Goal: Information Seeking & Learning: Learn about a topic

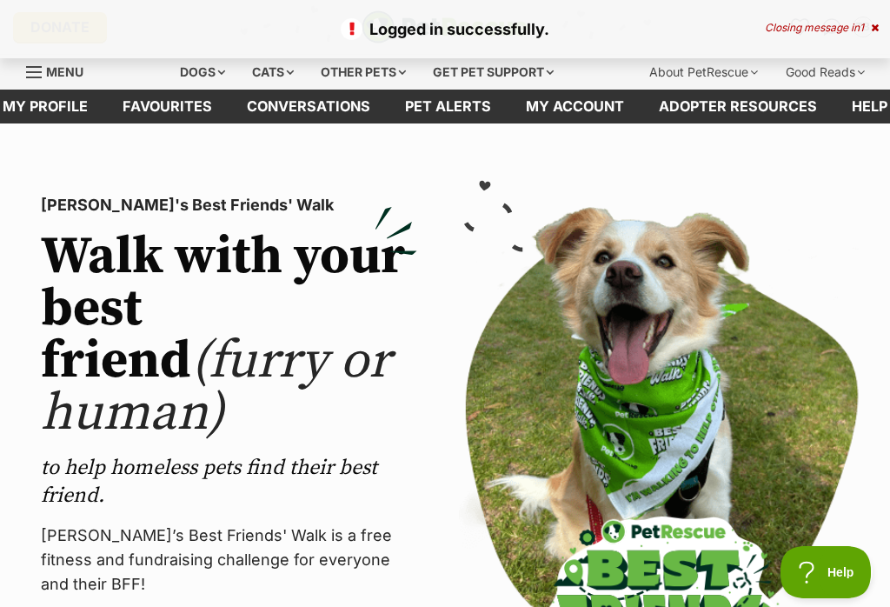
click at [186, 107] on link "Favourites" at bounding box center [167, 107] width 124 height 34
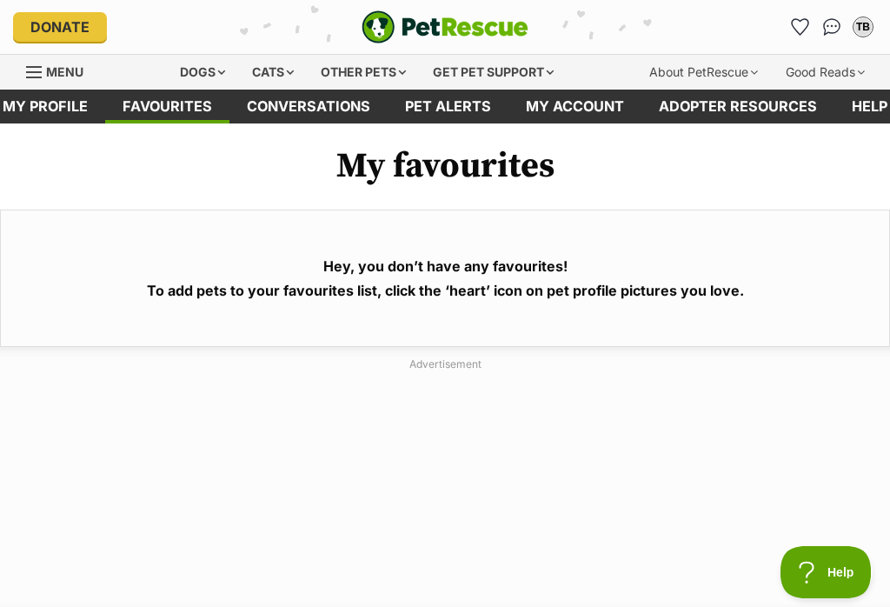
click at [49, 70] on span "Menu" at bounding box center [64, 71] width 37 height 15
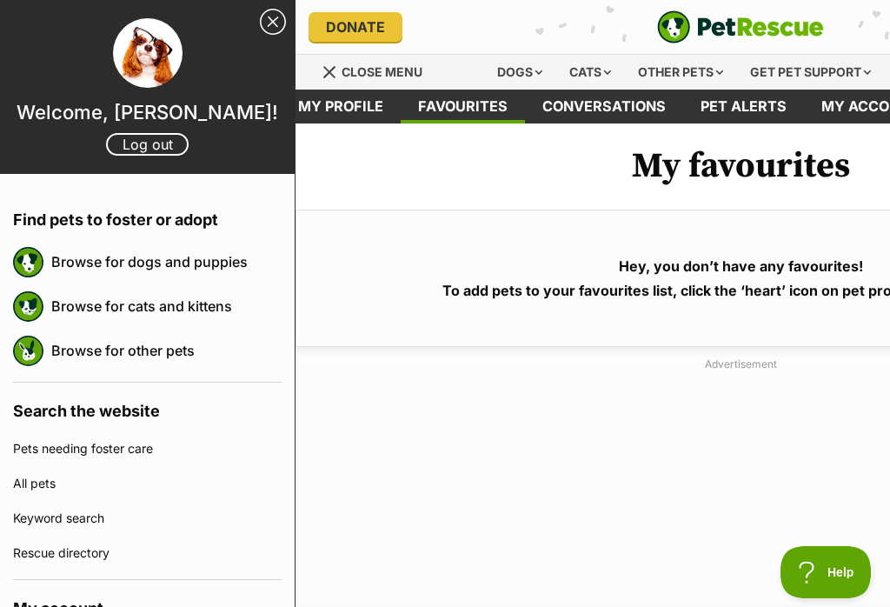
click at [203, 261] on link "Browse for dogs and puppies" at bounding box center [166, 261] width 230 height 37
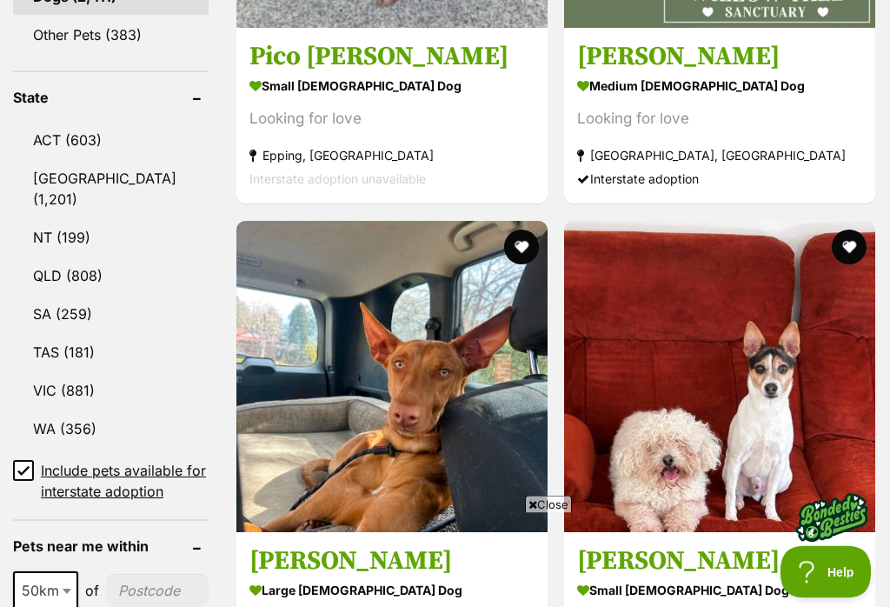
scroll to position [935, 0]
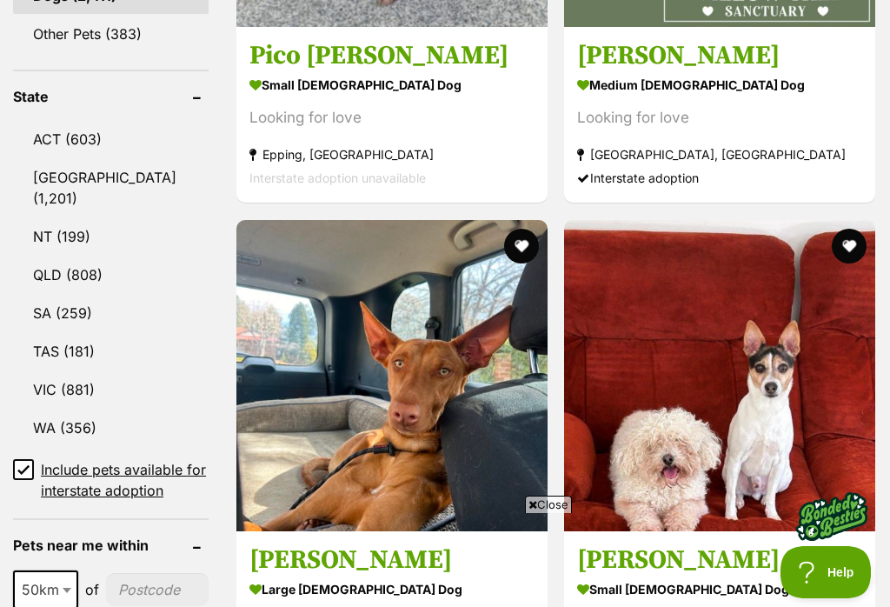
click at [74, 260] on link "QLD (808)" at bounding box center [111, 274] width 196 height 37
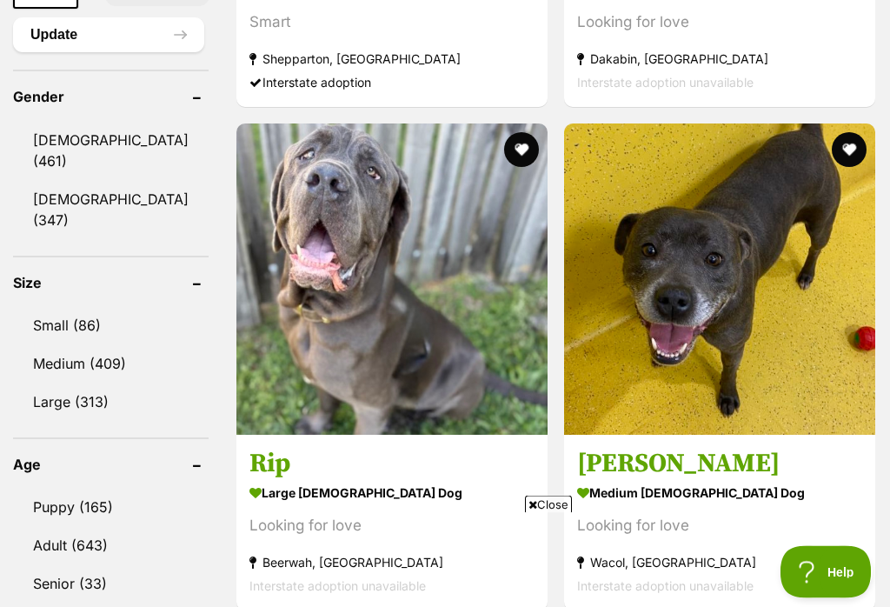
scroll to position [1535, 0]
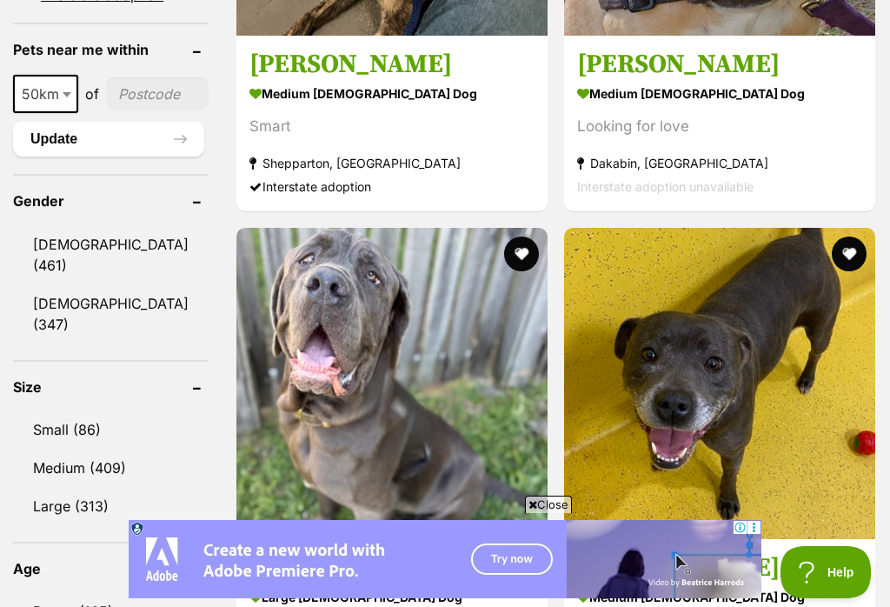
scroll to position [1934, 0]
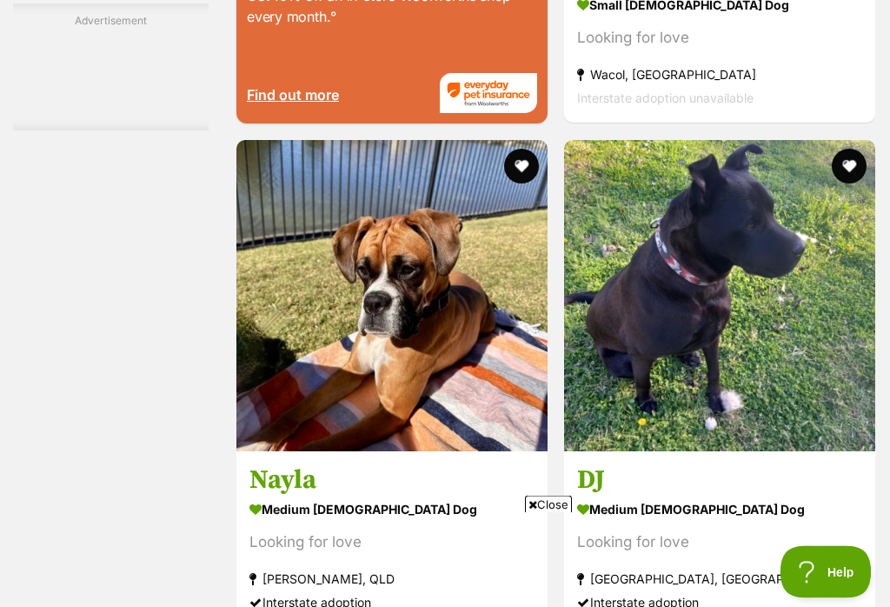
scroll to position [3701, 0]
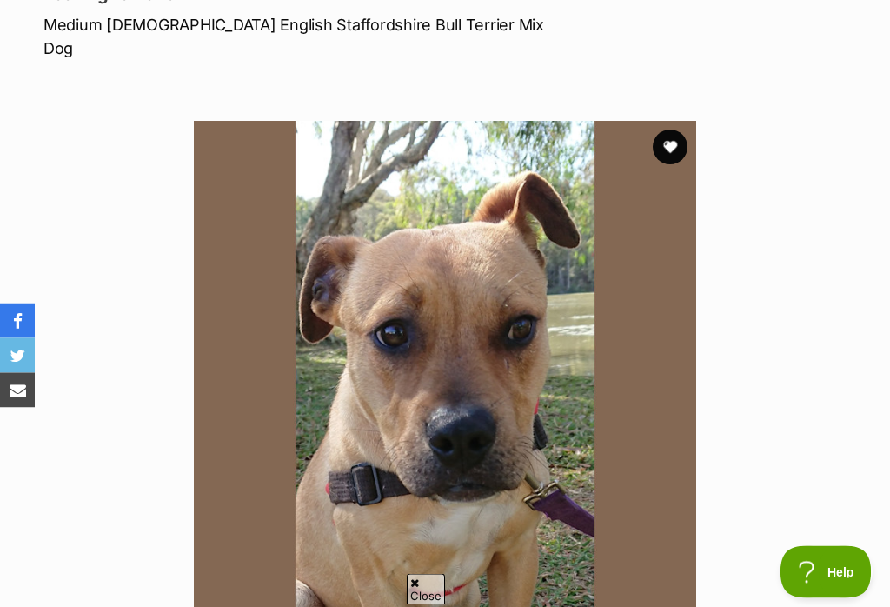
click at [569, 285] on img at bounding box center [445, 373] width 502 height 502
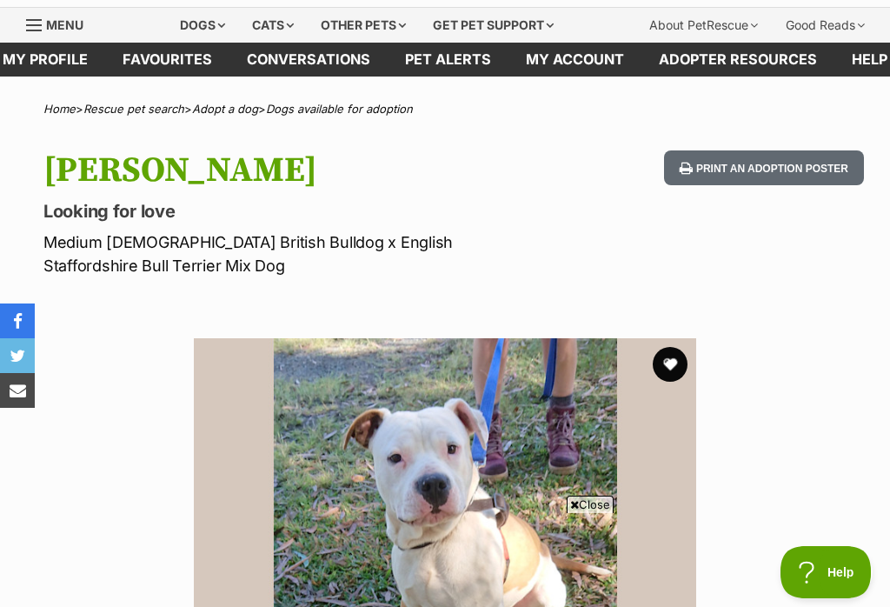
scroll to position [51, 0]
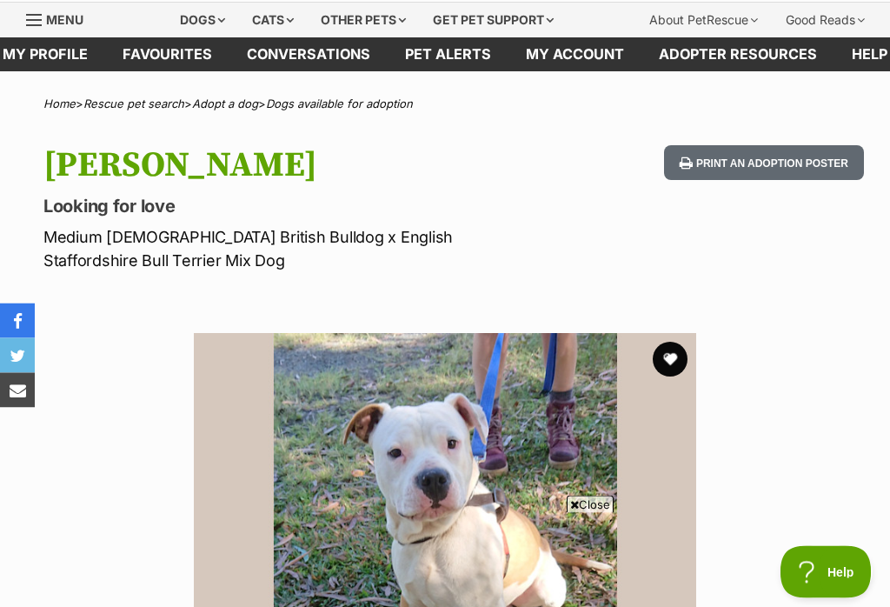
click at [668, 354] on button "favourite" at bounding box center [670, 360] width 35 height 35
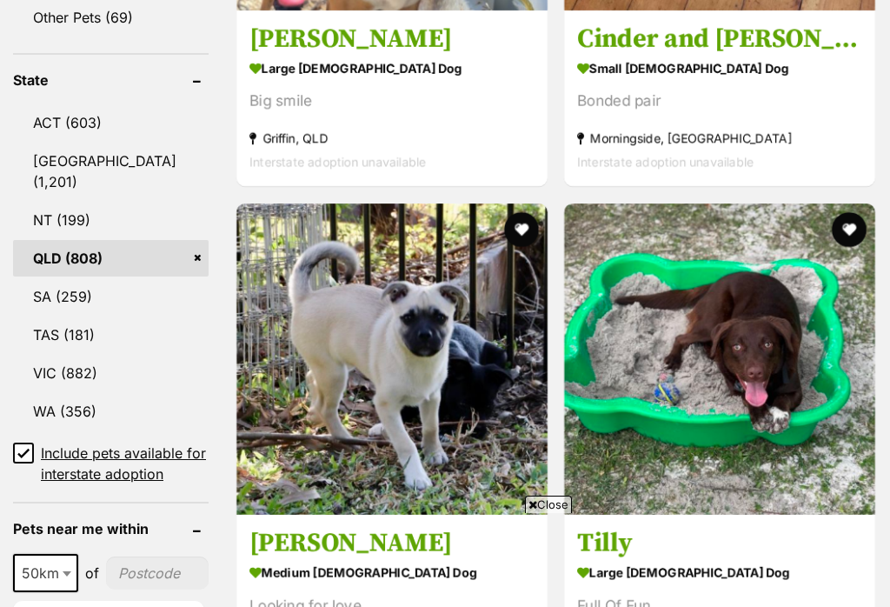
scroll to position [1477, 0]
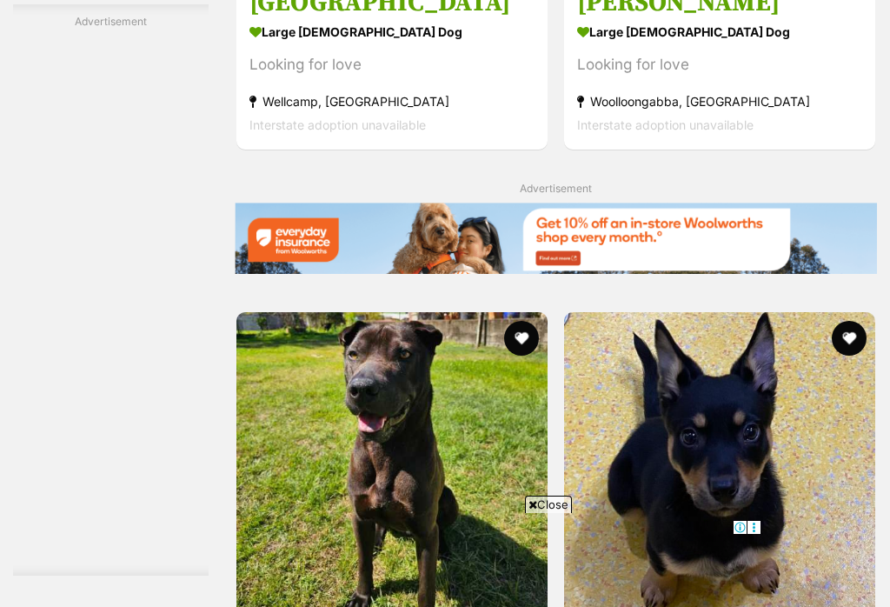
scroll to position [3671, 0]
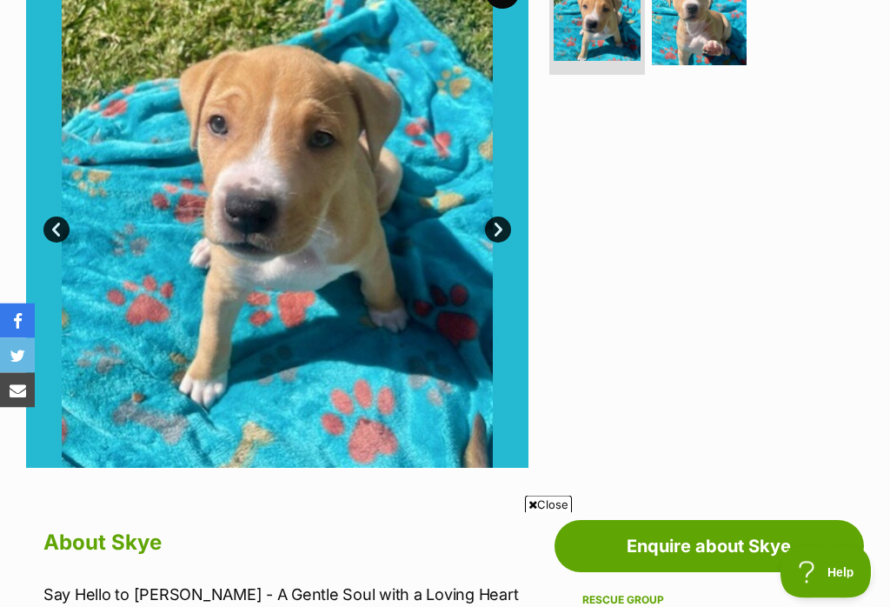
scroll to position [382, 0]
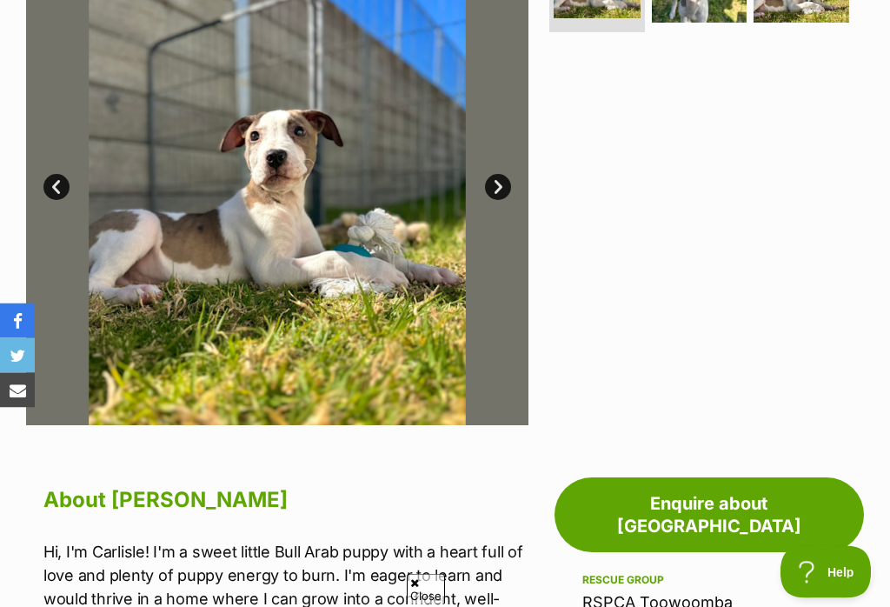
scroll to position [316, 0]
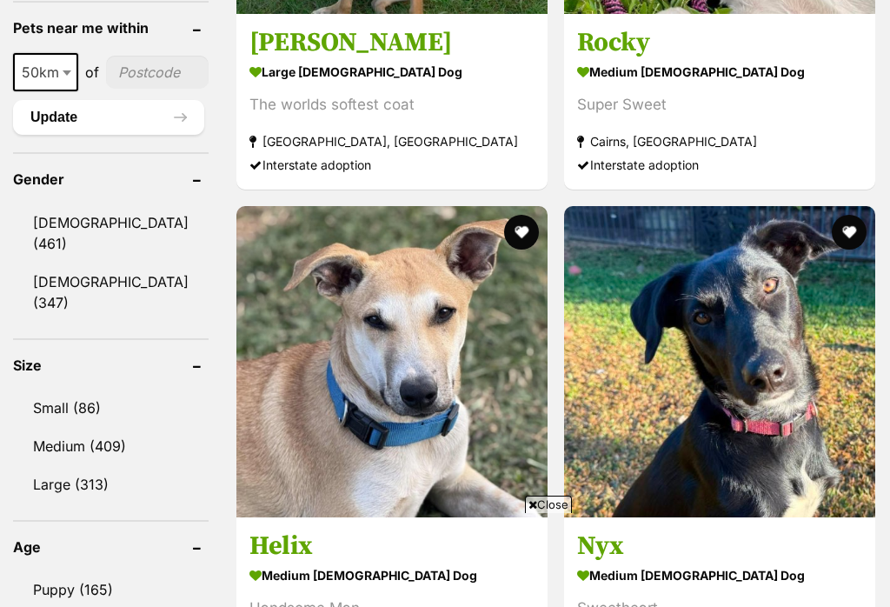
scroll to position [1542, 0]
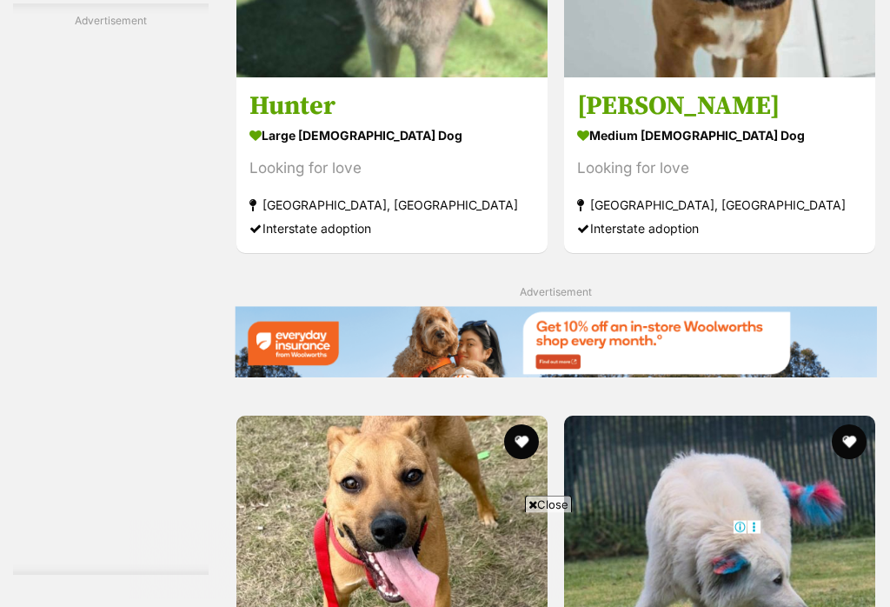
scroll to position [3570, 0]
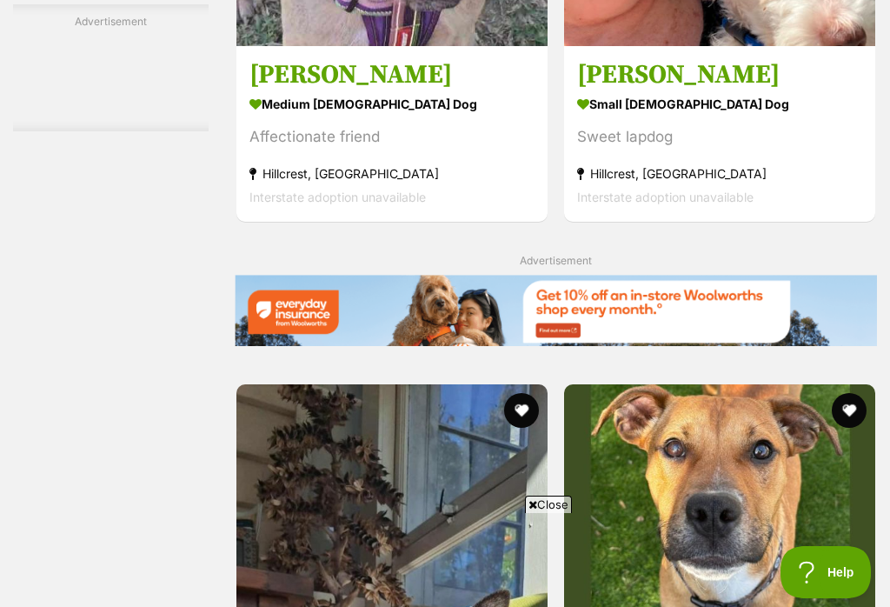
scroll to position [3601, 0]
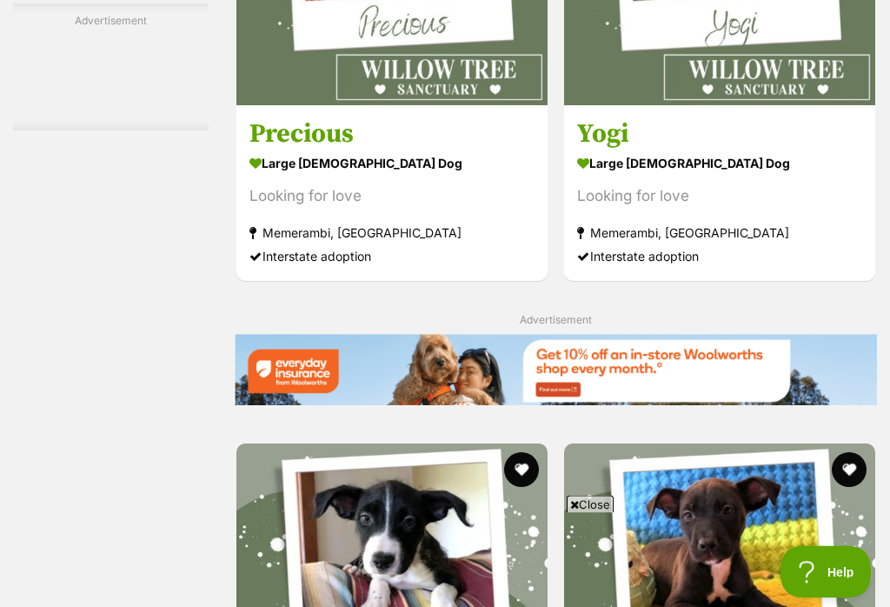
scroll to position [3729, 0]
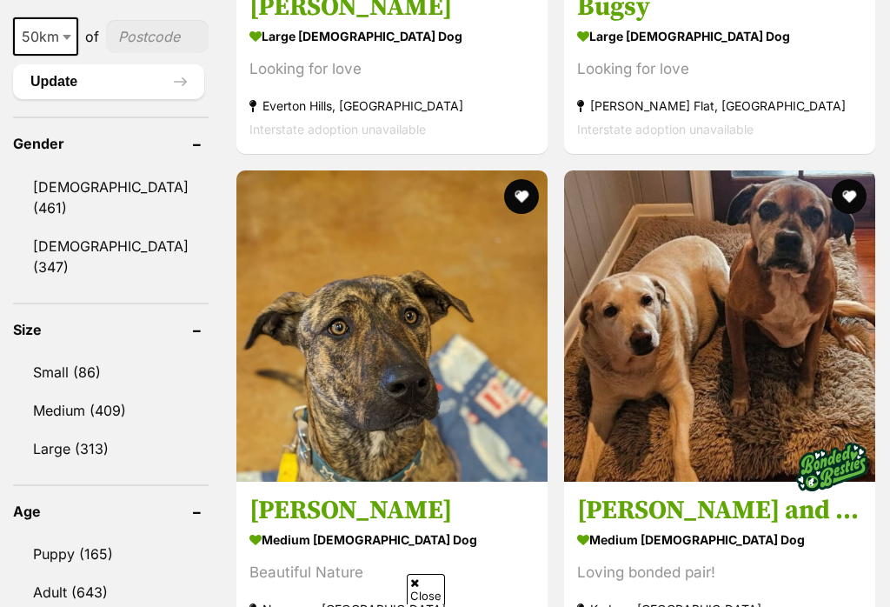
scroll to position [1609, 0]
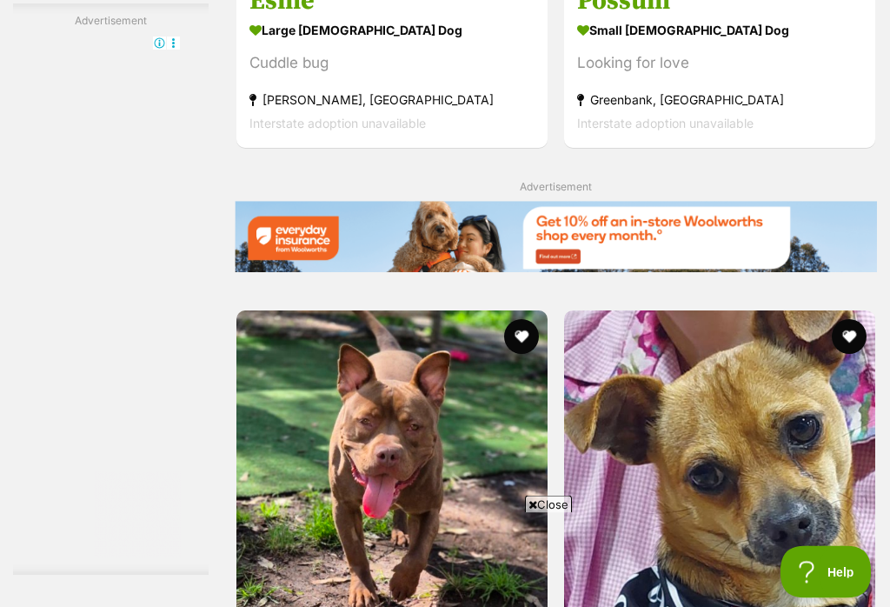
scroll to position [3676, 0]
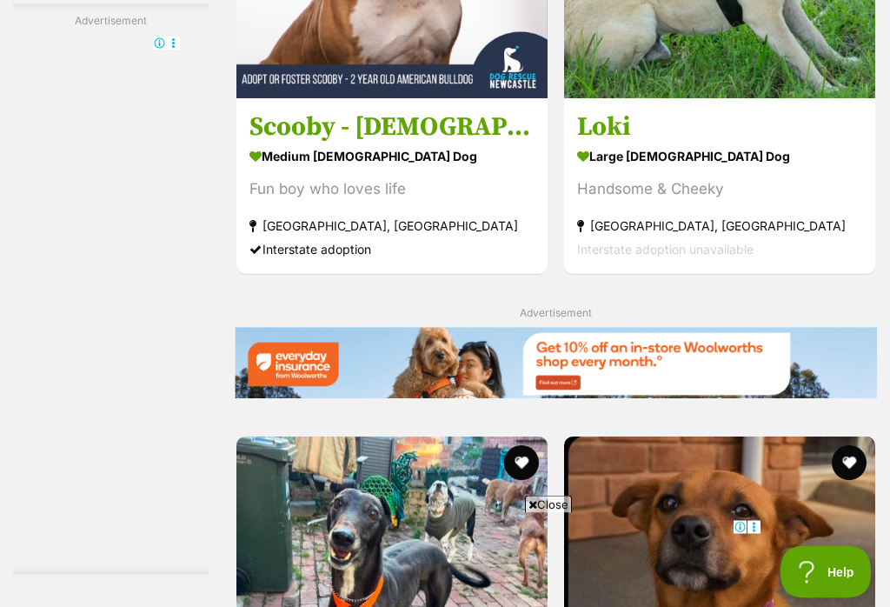
scroll to position [3552, 0]
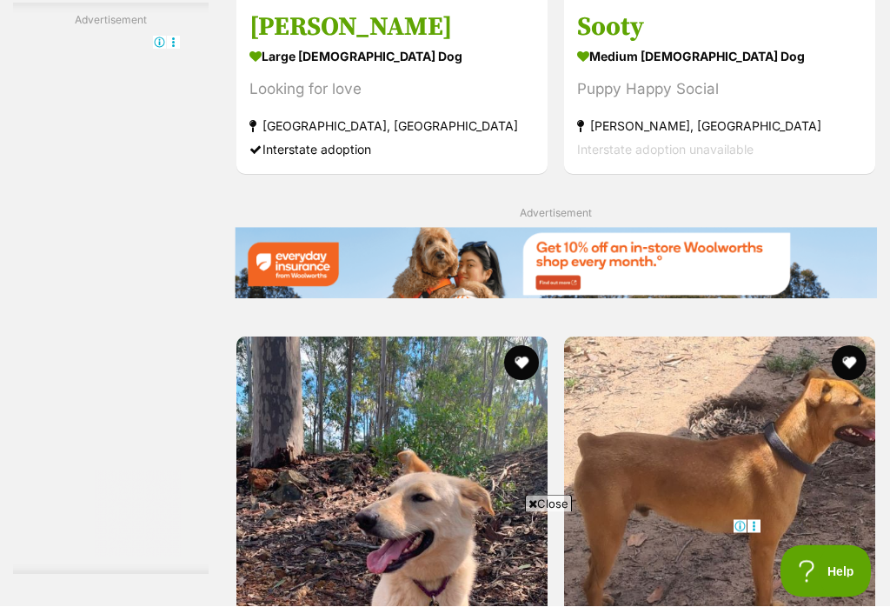
scroll to position [3836, 0]
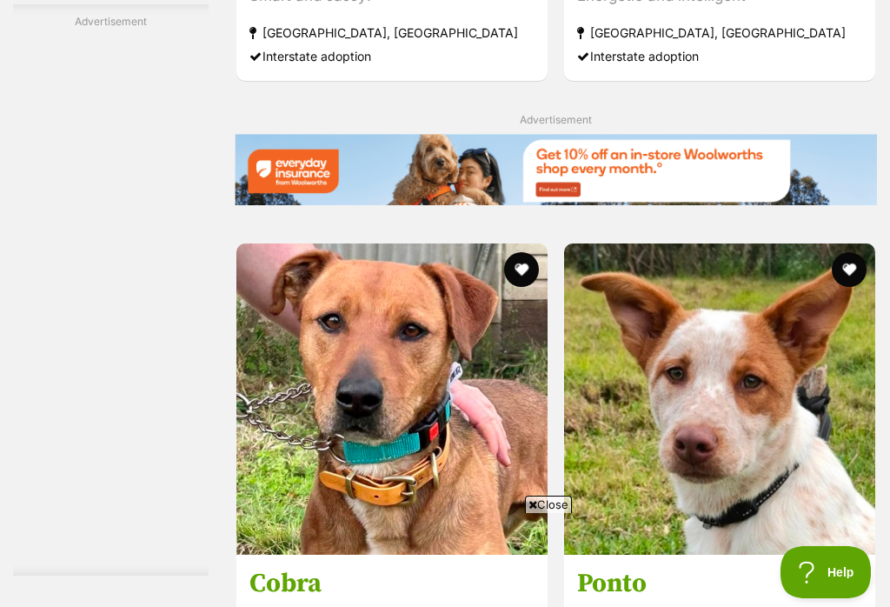
scroll to position [3739, 0]
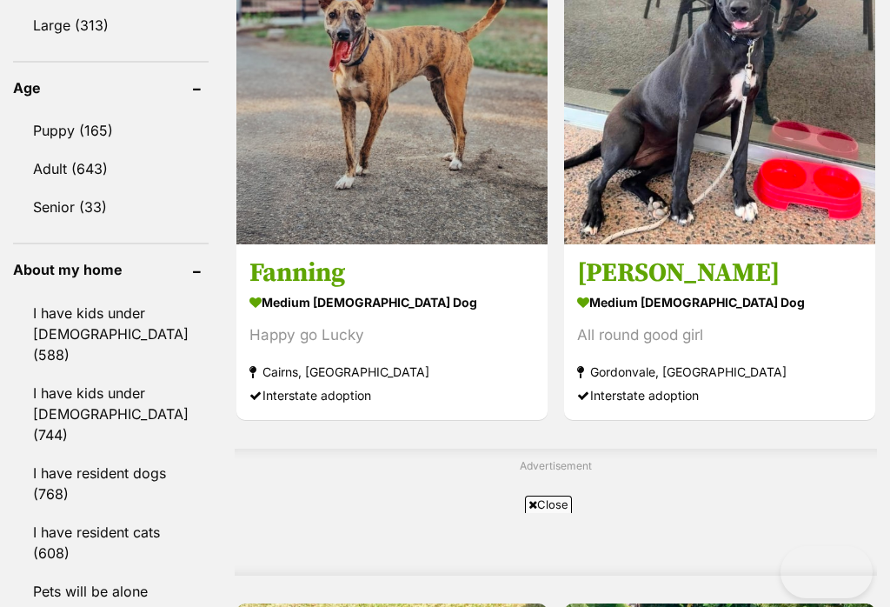
scroll to position [2195, 0]
